Goal: Information Seeking & Learning: Find specific page/section

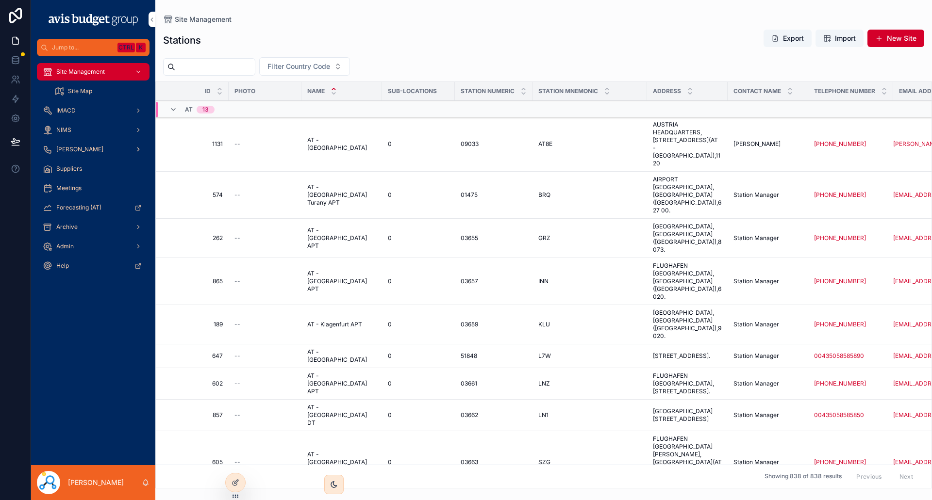
click at [67, 150] on span "[PERSON_NAME]" at bounding box center [79, 150] width 47 height 8
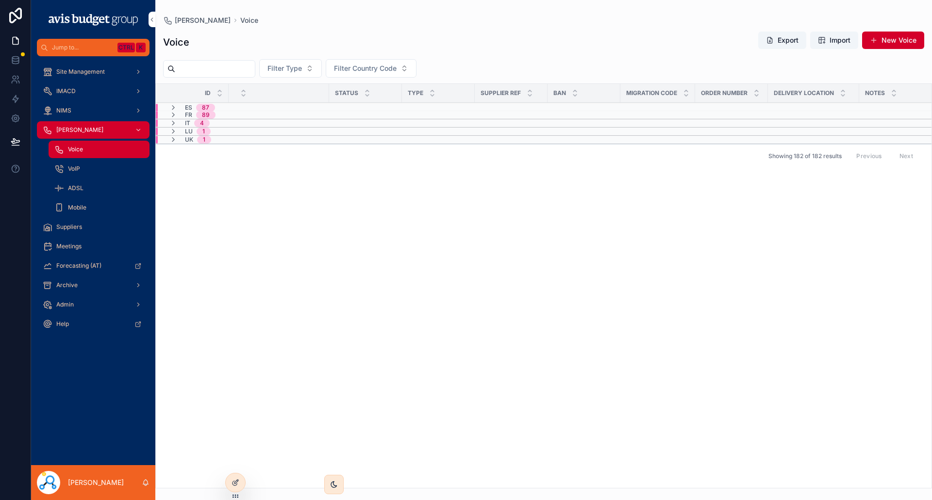
click at [211, 109] on span "87" at bounding box center [205, 108] width 19 height 8
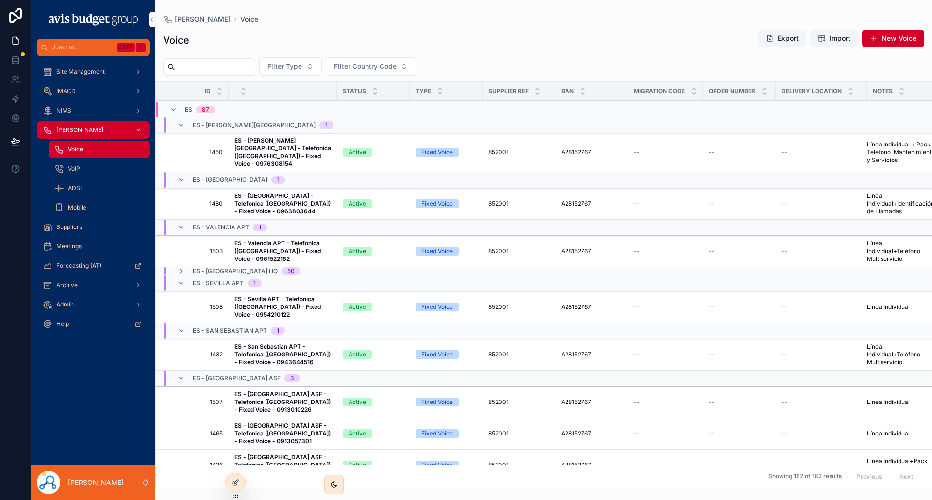
click at [301, 144] on span "ES - [PERSON_NAME][GEOGRAPHIC_DATA] - Telefonica ([GEOGRAPHIC_DATA]) - Fixed Vo…" at bounding box center [282, 152] width 97 height 31
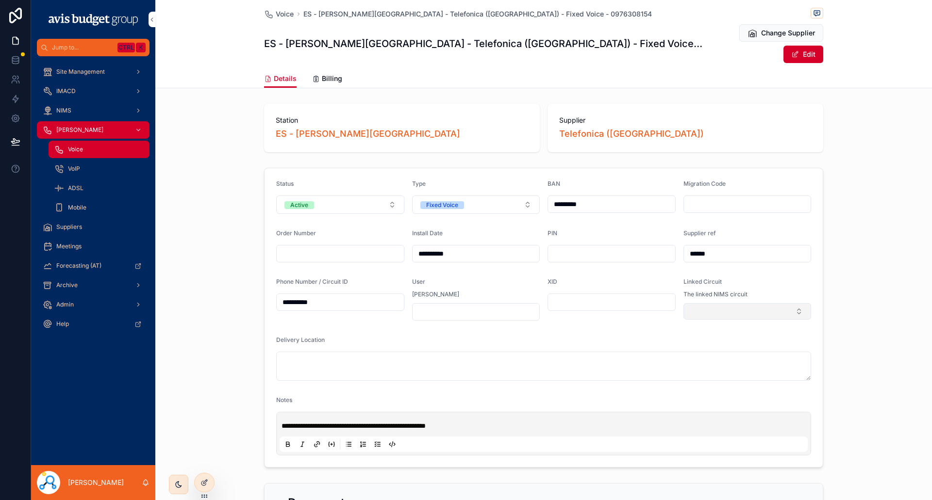
click at [798, 303] on button "Select Button" at bounding box center [747, 311] width 128 height 17
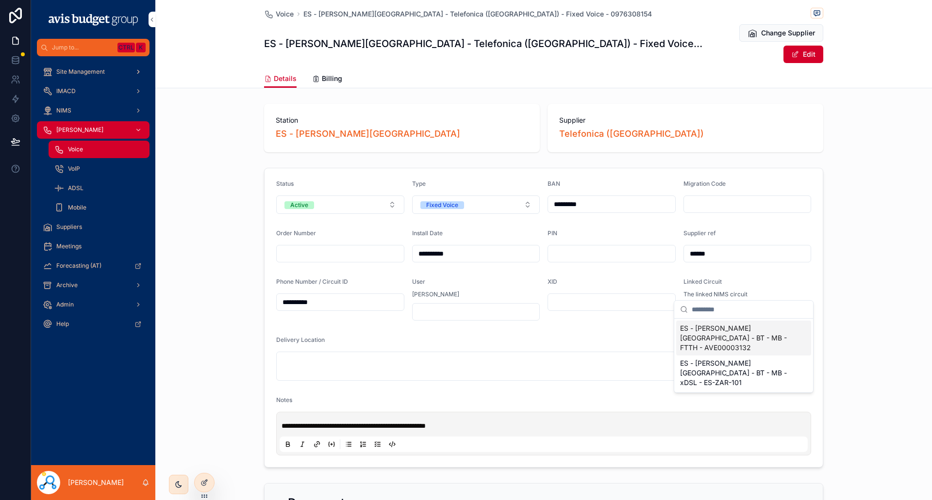
drag, startPoint x: 77, startPoint y: 65, endPoint x: 81, endPoint y: 74, distance: 10.6
click at [77, 65] on div "Site Management" at bounding box center [93, 72] width 101 height 16
click at [81, 74] on span "Site Management" at bounding box center [80, 72] width 49 height 8
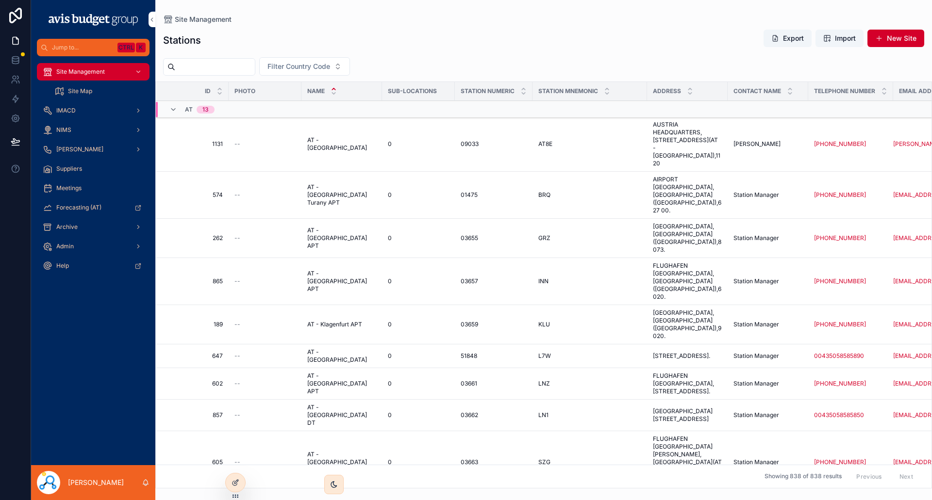
click at [237, 67] on input "scrollable content" at bounding box center [215, 67] width 80 height 14
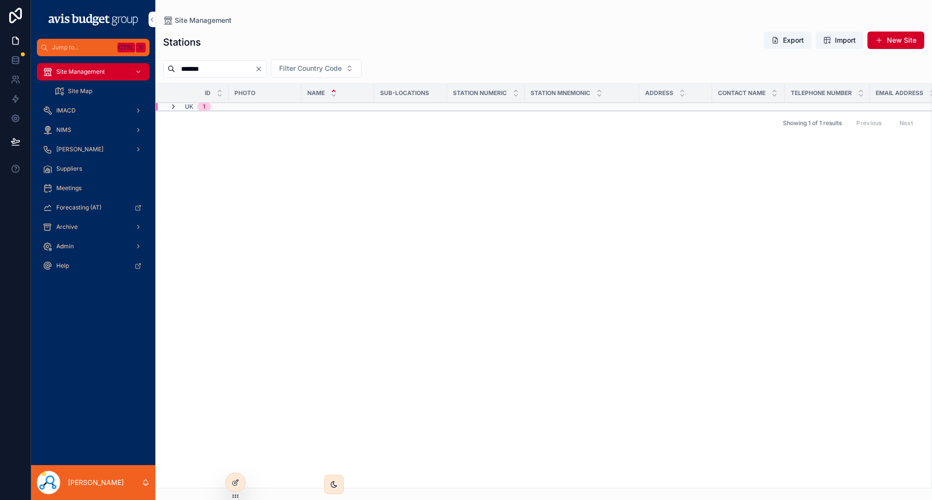
type input "*******"
click at [170, 108] on icon "scrollable content" at bounding box center [173, 107] width 8 height 8
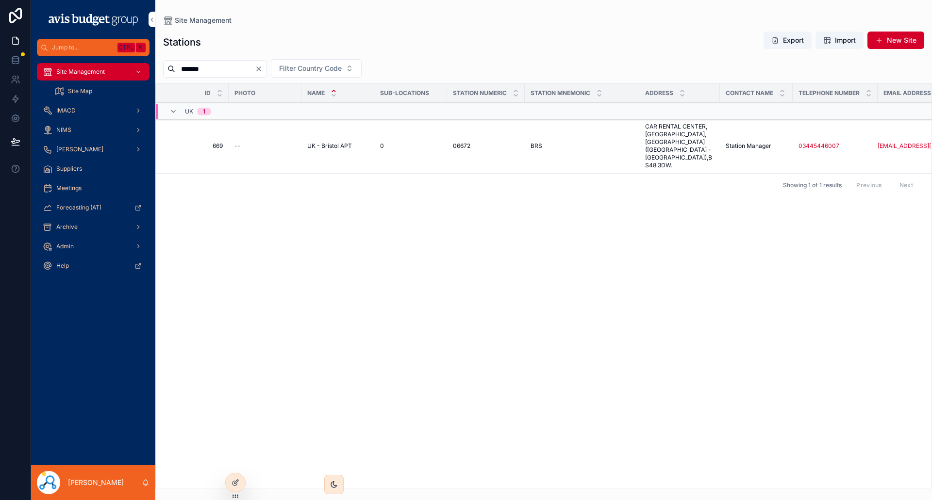
click at [291, 142] on div "--" at bounding box center [264, 146] width 61 height 8
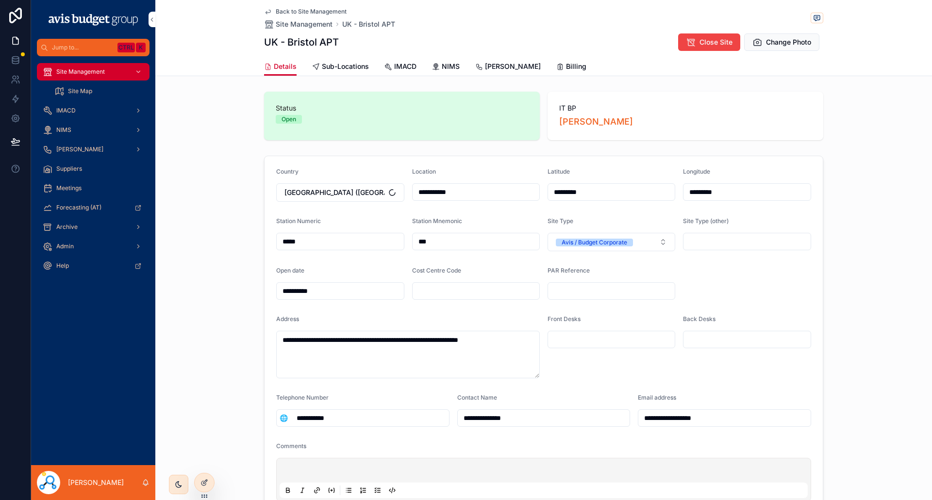
click at [494, 69] on span "[PERSON_NAME]" at bounding box center [513, 67] width 56 height 10
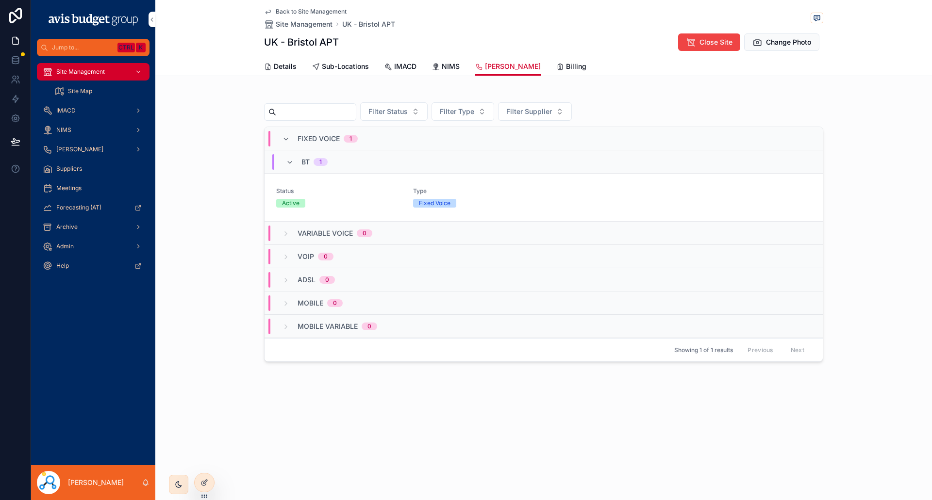
click at [400, 194] on span "Status" at bounding box center [338, 191] width 125 height 8
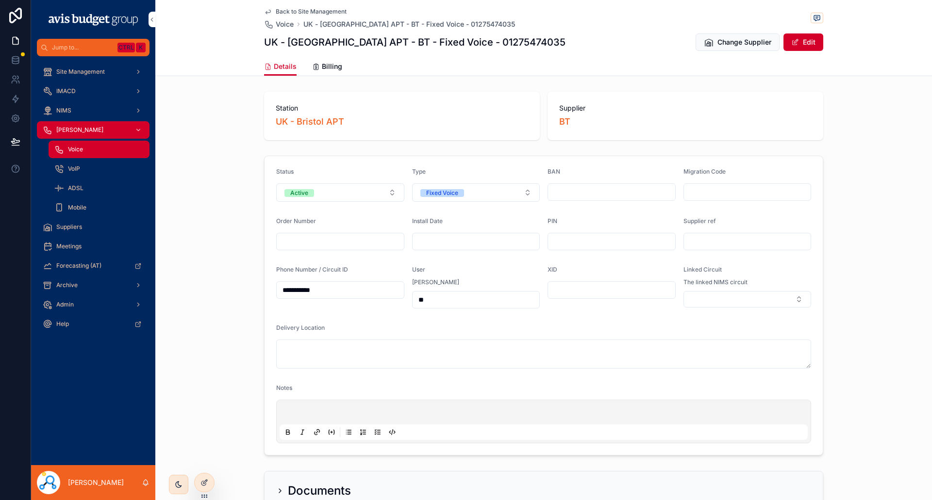
click at [325, 68] on span "Billing" at bounding box center [332, 67] width 20 height 10
